Goal: Check status: Check status

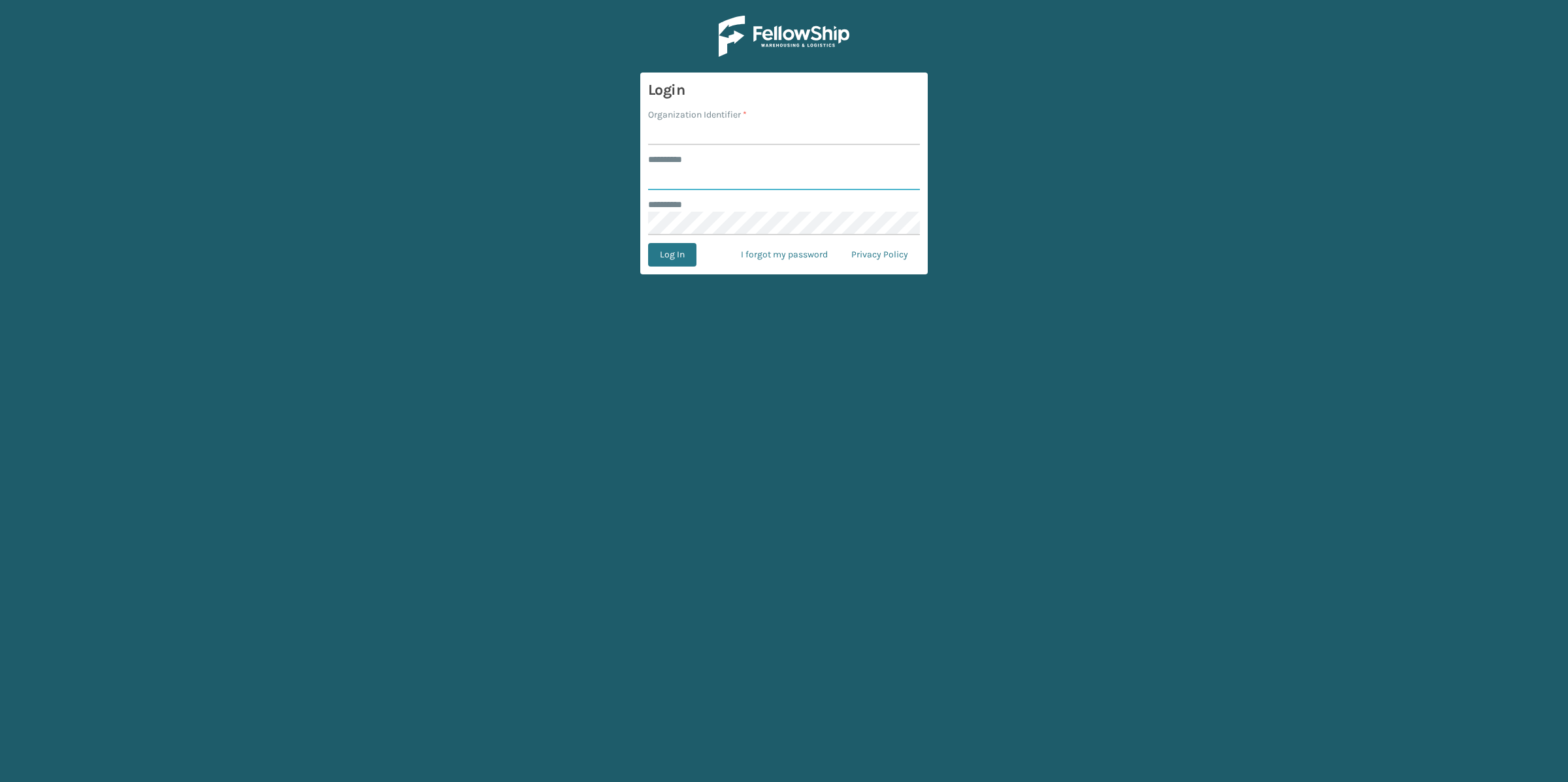
type input "*****"
click at [772, 144] on input "Organization Identifier *" at bounding box center [784, 133] width 272 height 24
type input "SleepGeekz"
click at [678, 268] on form "Login Organization Identifier * SleepGeekz ******** * ***** ******** * Log In I…" at bounding box center [784, 173] width 287 height 202
click at [678, 259] on button "Log In" at bounding box center [672, 255] width 49 height 24
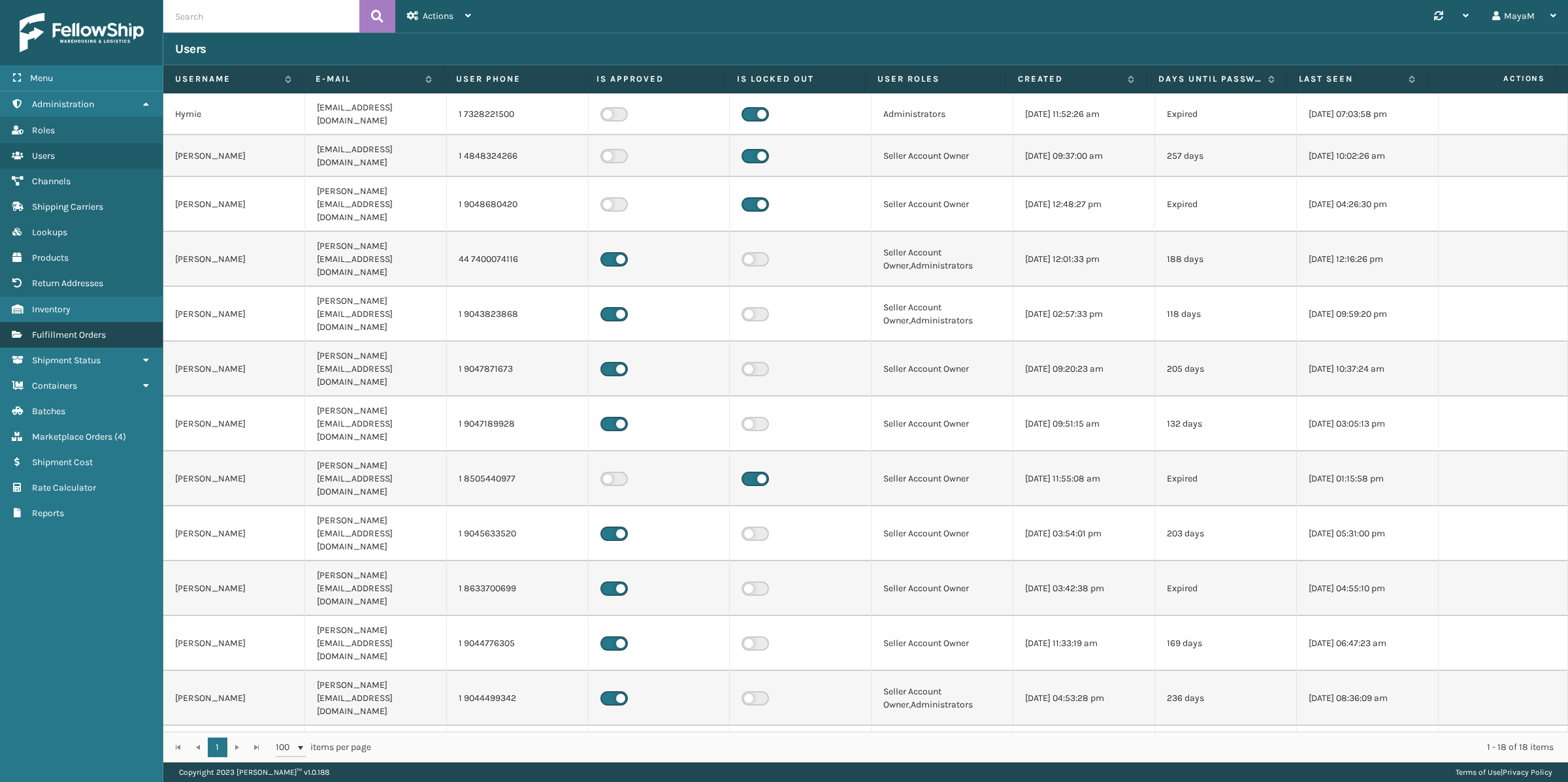
click at [72, 335] on span "Fulfillment Orders" at bounding box center [68, 334] width 74 height 11
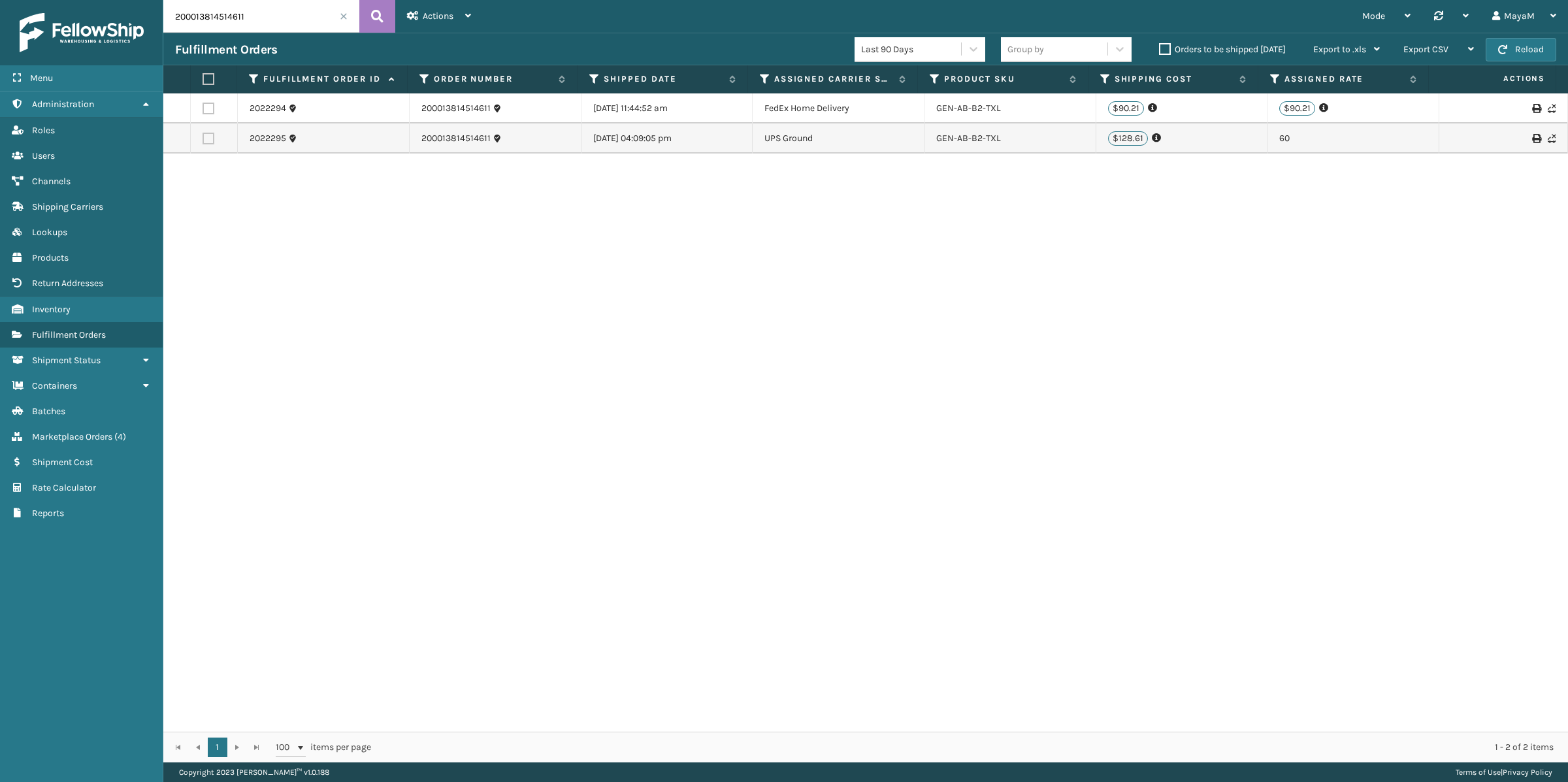
click at [208, 26] on input "200013814514611" at bounding box center [261, 16] width 196 height 33
click at [261, 8] on input "200013814514611" at bounding box center [261, 16] width 196 height 33
paste input "[URL][DOMAIN_NAME]"
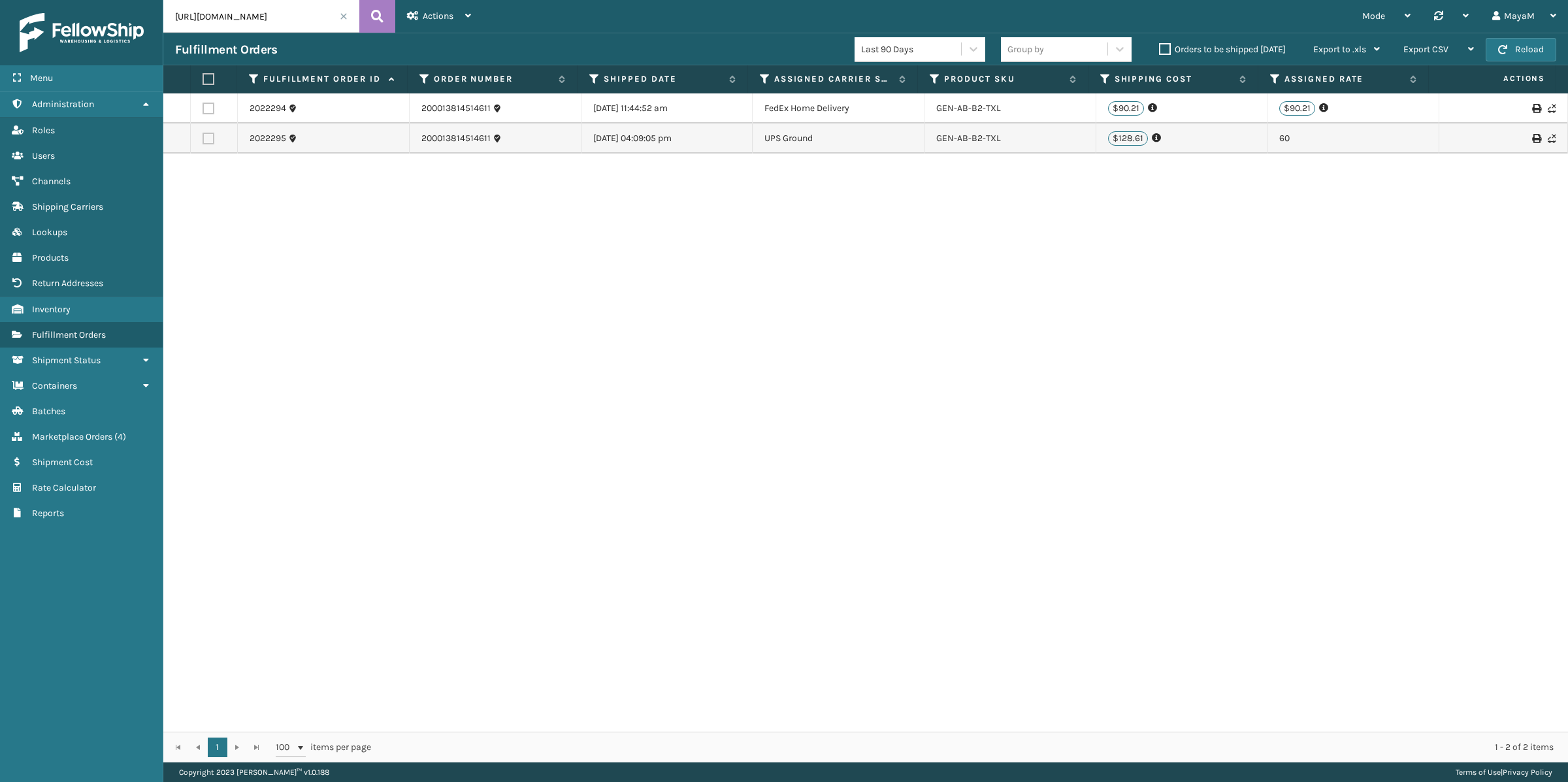
click at [290, 15] on input "[URL][DOMAIN_NAME]" at bounding box center [261, 16] width 196 height 33
click at [257, 21] on input "[URL][DOMAIN_NAME]" at bounding box center [261, 16] width 196 height 33
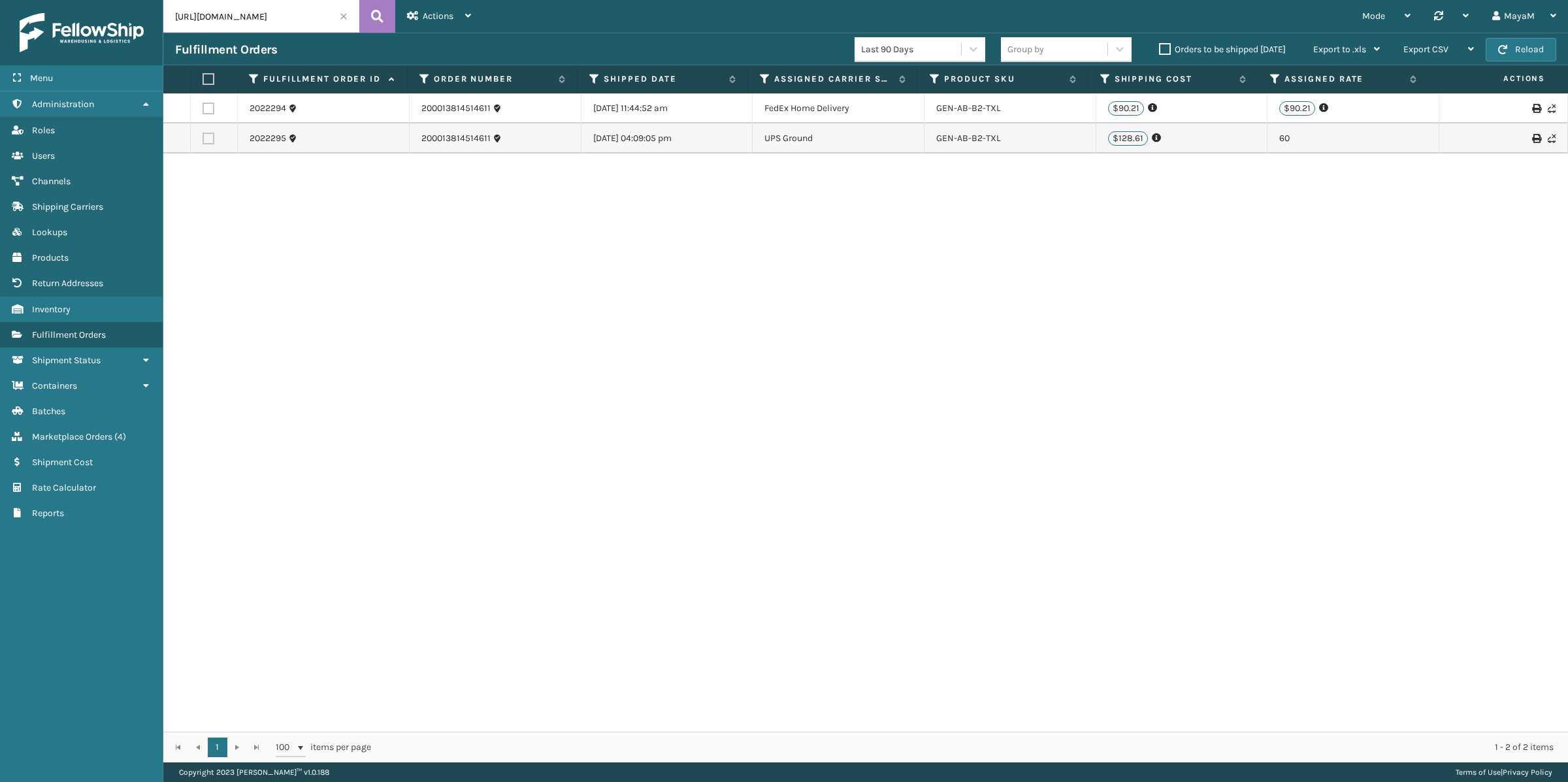
click at [257, 21] on input "[URL][DOMAIN_NAME]" at bounding box center [261, 16] width 196 height 33
paste input "text"
type input "111-0335729-2947472"
click at [371, 19] on icon at bounding box center [377, 17] width 12 height 20
click at [442, 112] on link "111-0335729-2947472" at bounding box center [465, 108] width 87 height 13
